Goal: Complete application form: Complete application form

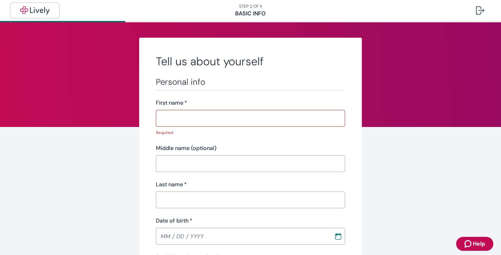
click at [37, 13] on img "button" at bounding box center [34, 10] width 39 height 8
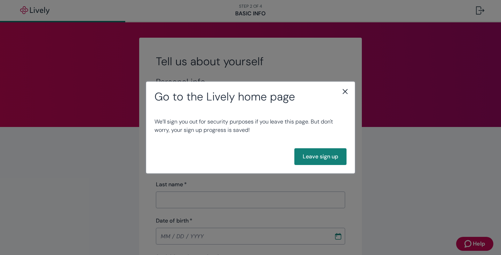
click at [411, 169] on div "Go to the Lively home page We’ll sign you out for security purposes if you leav…" at bounding box center [250, 127] width 501 height 255
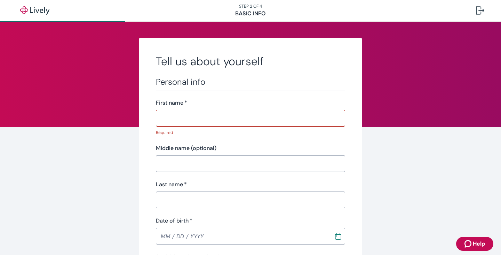
click at [231, 118] on input "First name   *" at bounding box center [250, 118] width 189 height 14
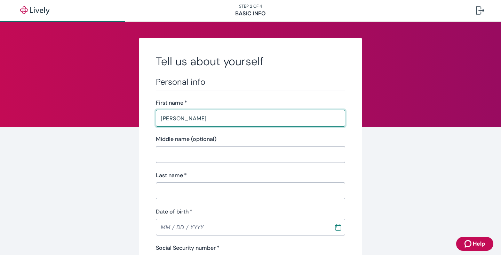
type input "[PERSON_NAME]"
type input "[PHONE_NUMBER]"
type input "[STREET_ADDRESS]"
type input "Eureka"
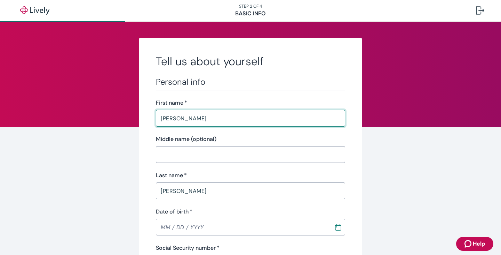
type input "MO"
type input "63025"
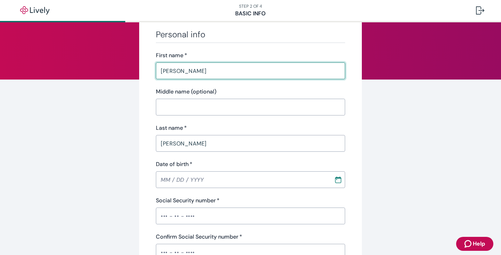
scroll to position [61, 0]
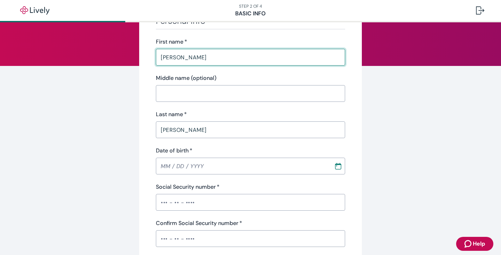
type input "[PERSON_NAME]"
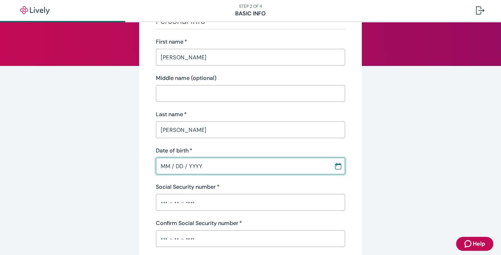
click at [188, 163] on input "MM / DD / YYYY" at bounding box center [242, 166] width 173 height 14
click at [168, 165] on input "04 / DD / YYYY" at bounding box center [242, 166] width 173 height 14
type input "[DATE]"
click at [169, 207] on input "Social Security number   *" at bounding box center [250, 202] width 189 height 14
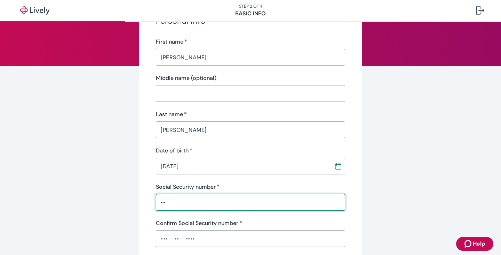
type input "•"
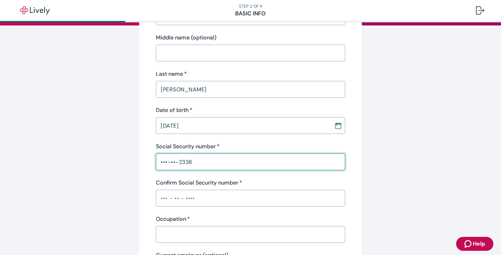
scroll to position [102, 0]
type input "•••-••-2338"
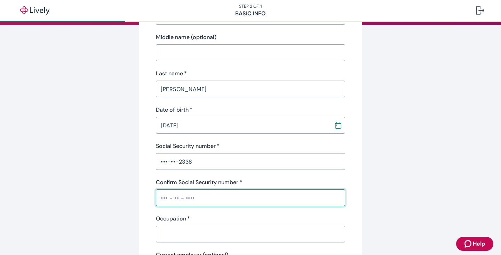
click at [211, 199] on input "Confirm Social Security number   *" at bounding box center [250, 197] width 189 height 14
type input "•••-••-2338"
click at [190, 231] on input "Occupation   *" at bounding box center [250, 234] width 189 height 14
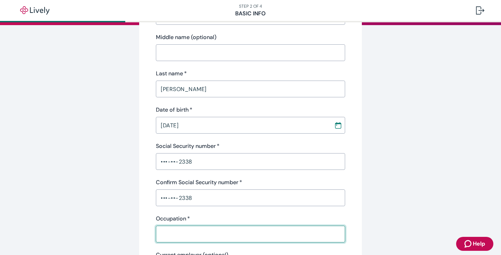
type input "Operator"
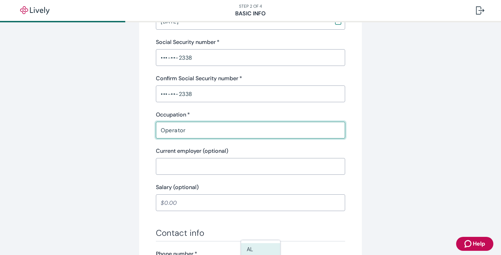
scroll to position [221, 0]
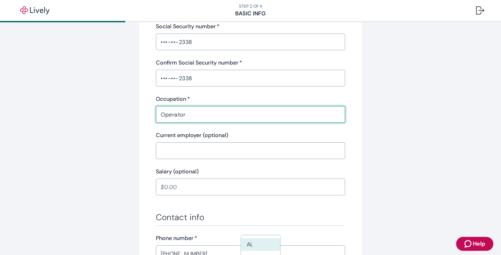
click at [222, 149] on input "Current employer (optional)" at bounding box center [250, 150] width 189 height 14
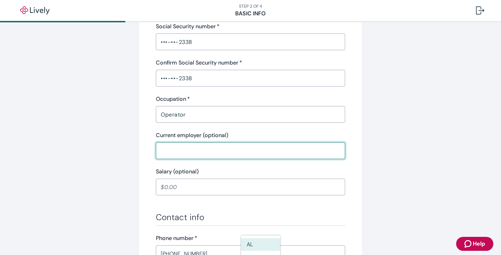
type input "[US_STATE] Brush Control"
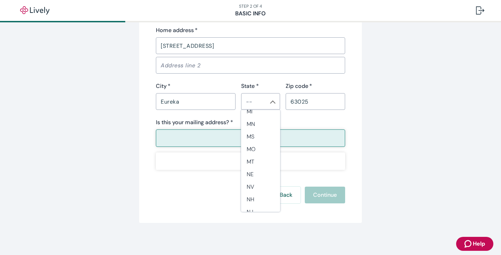
scroll to position [336, 0]
click at [258, 150] on li "MO" at bounding box center [260, 146] width 39 height 13
type input "MO"
click at [236, 138] on button "Yes" at bounding box center [250, 137] width 189 height 17
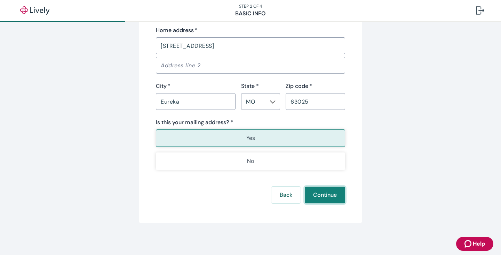
click at [322, 195] on button "Continue" at bounding box center [325, 194] width 40 height 17
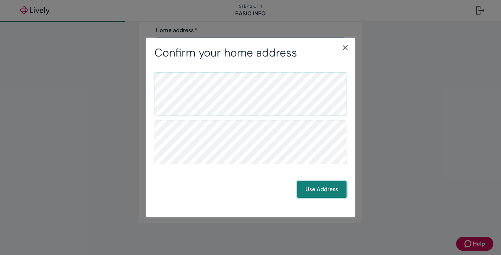
click at [328, 191] on button "Use Address" at bounding box center [321, 189] width 49 height 17
click at [317, 189] on button "Use Address" at bounding box center [321, 189] width 49 height 17
click at [328, 190] on button "Use Address" at bounding box center [321, 189] width 49 height 17
click at [333, 191] on button "Use Address" at bounding box center [321, 189] width 49 height 17
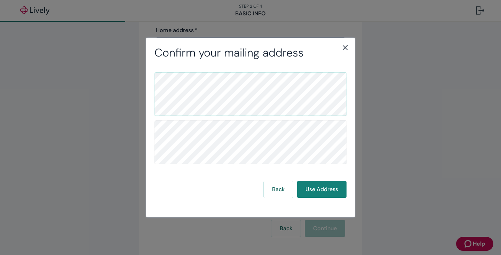
click at [345, 49] on icon "close" at bounding box center [345, 47] width 8 height 8
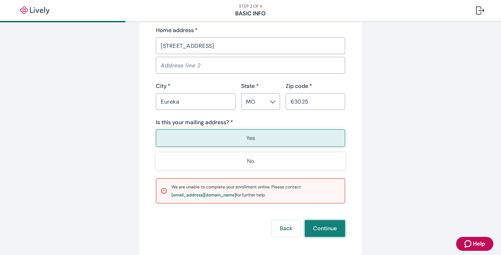
click at [328, 224] on button "Continue" at bounding box center [325, 228] width 40 height 17
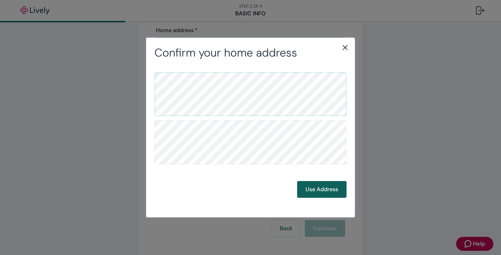
click at [315, 188] on button "Use Address" at bounding box center [321, 189] width 49 height 17
click at [313, 191] on button "Use Address" at bounding box center [321, 189] width 49 height 17
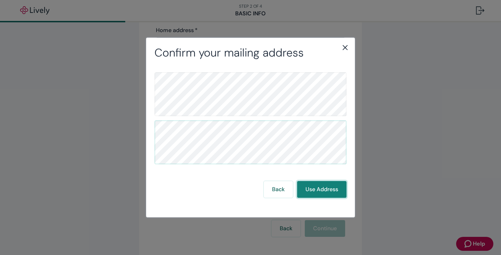
click at [313, 191] on button "Use Address" at bounding box center [321, 189] width 49 height 17
click at [344, 47] on icon "close" at bounding box center [345, 47] width 8 height 8
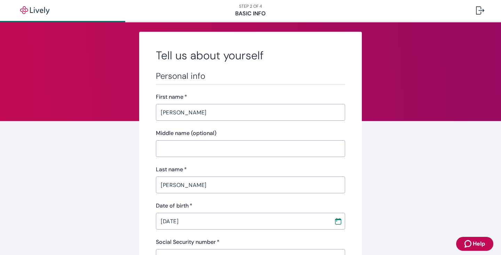
scroll to position [0, 0]
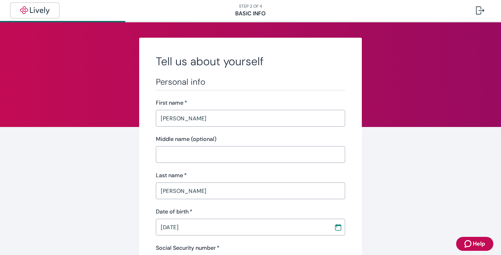
click at [41, 7] on img "button" at bounding box center [34, 10] width 39 height 8
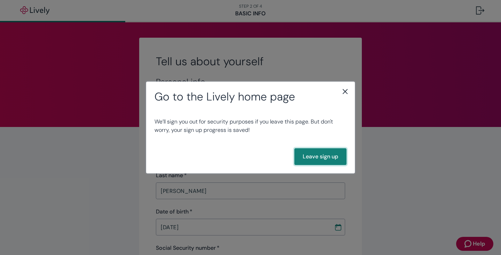
click at [322, 157] on button "Leave sign up" at bounding box center [321, 156] width 52 height 17
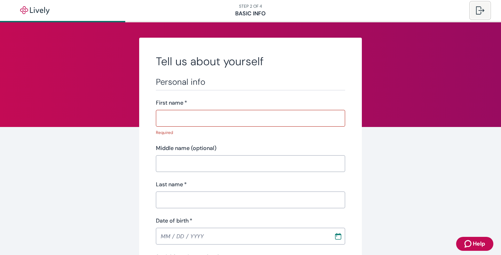
click at [479, 12] on div at bounding box center [480, 10] width 8 height 8
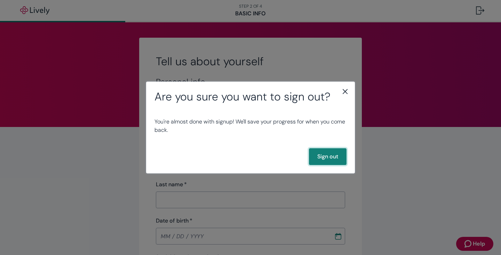
click at [329, 155] on button "Sign out" at bounding box center [328, 156] width 38 height 17
